Goal: Check status: Check status

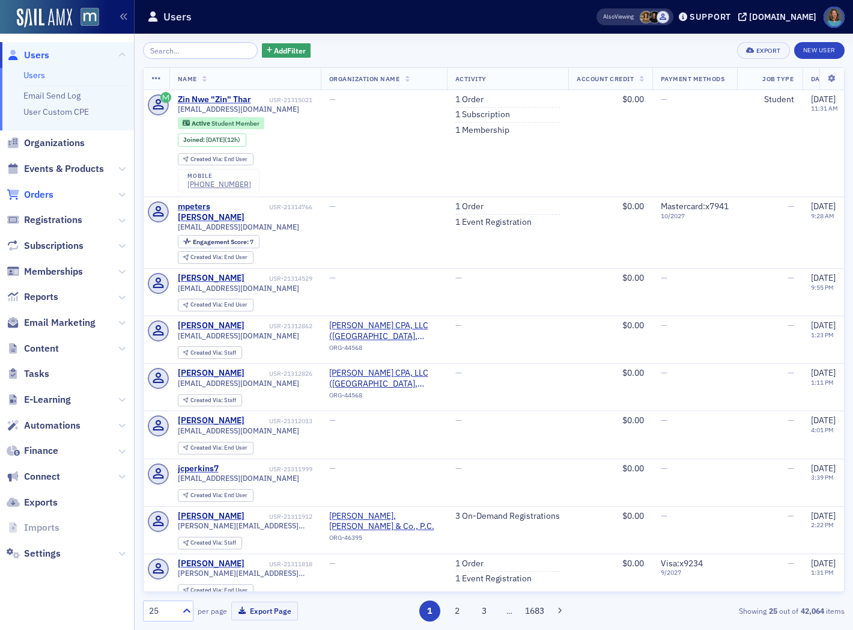
click at [38, 190] on span "Orders" at bounding box center [38, 194] width 29 height 13
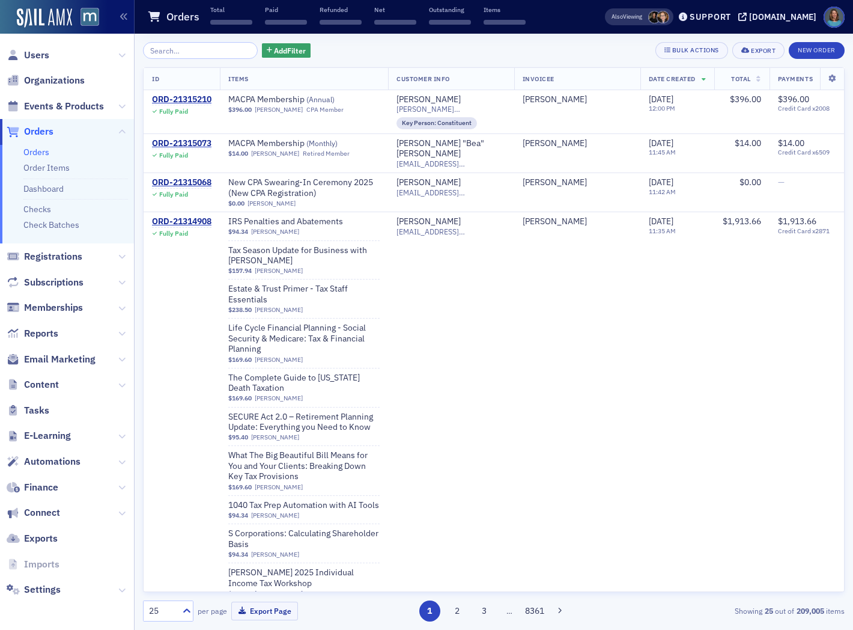
click at [195, 54] on input "search" at bounding box center [200, 50] width 115 height 17
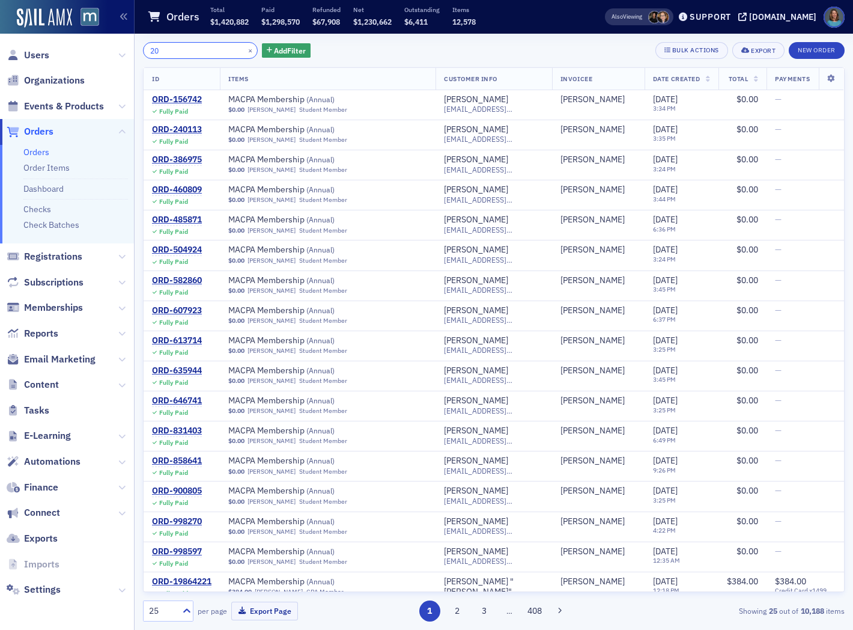
drag, startPoint x: 169, startPoint y: 52, endPoint x: 127, endPoint y: 41, distance: 43.6
click at [127, 41] on div "Users Organizations Events & Products Orders Orders Order Items Dashboard Check…" at bounding box center [426, 315] width 853 height 630
paste input "1041414"
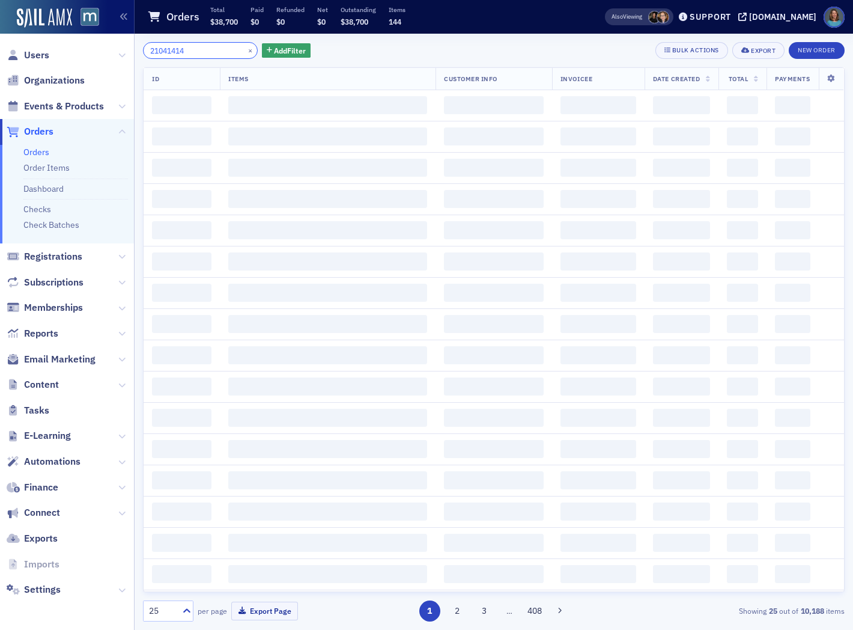
type input "21041414"
